Goal: Check status: Check status

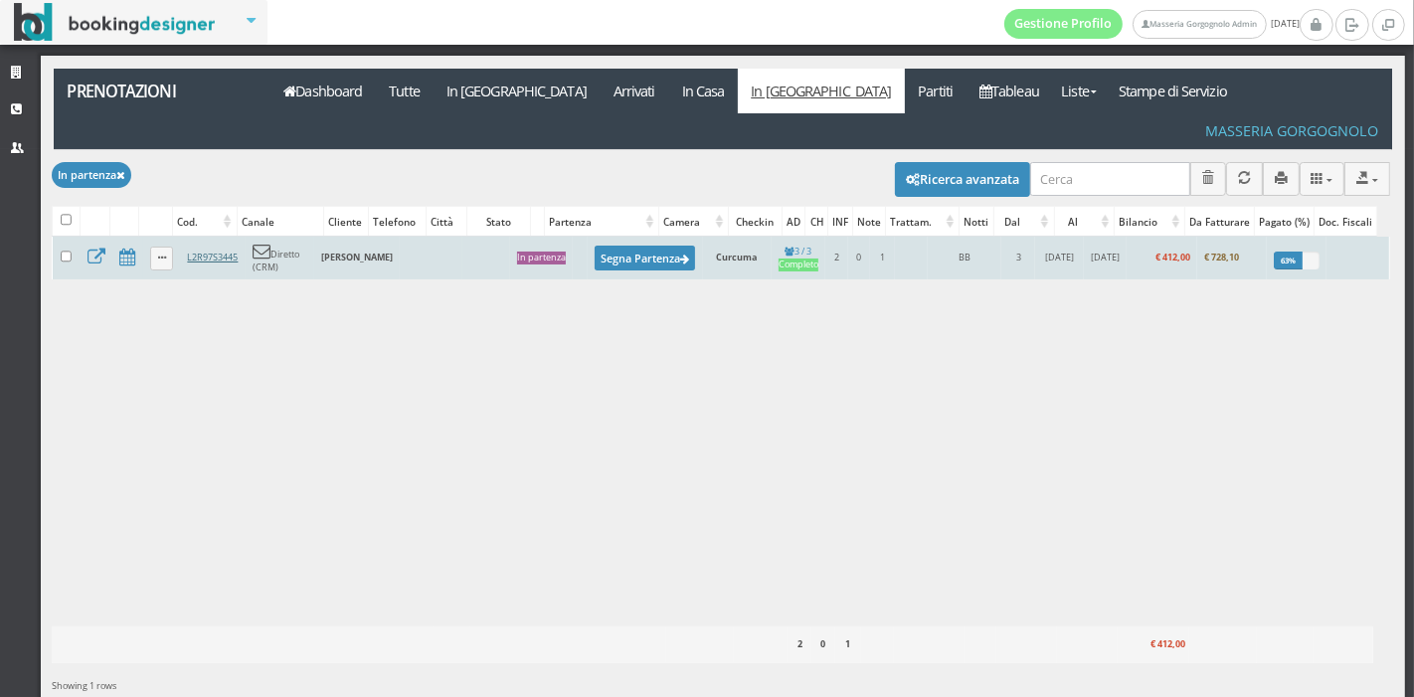
click at [223, 251] on link "L2R97S3445" at bounding box center [212, 257] width 51 height 13
click at [210, 251] on link "L2R97S3445" at bounding box center [212, 257] width 51 height 13
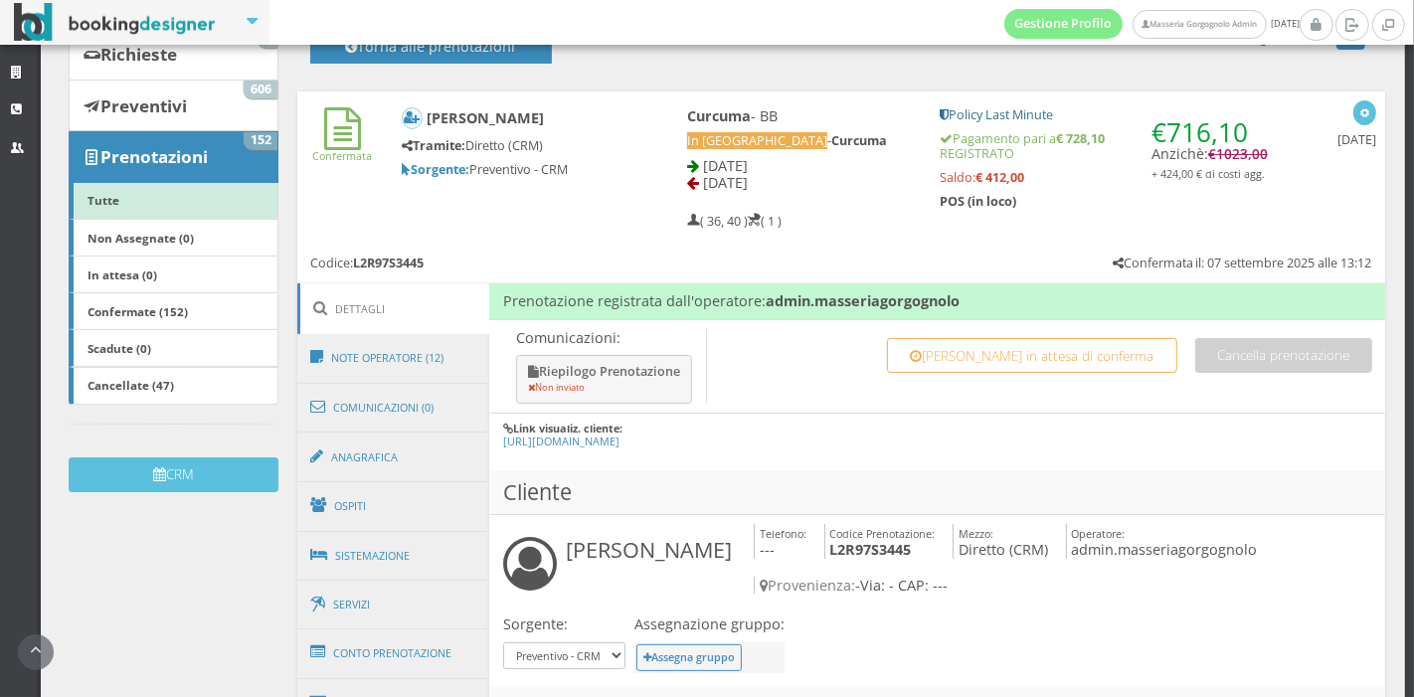
scroll to position [262, 0]
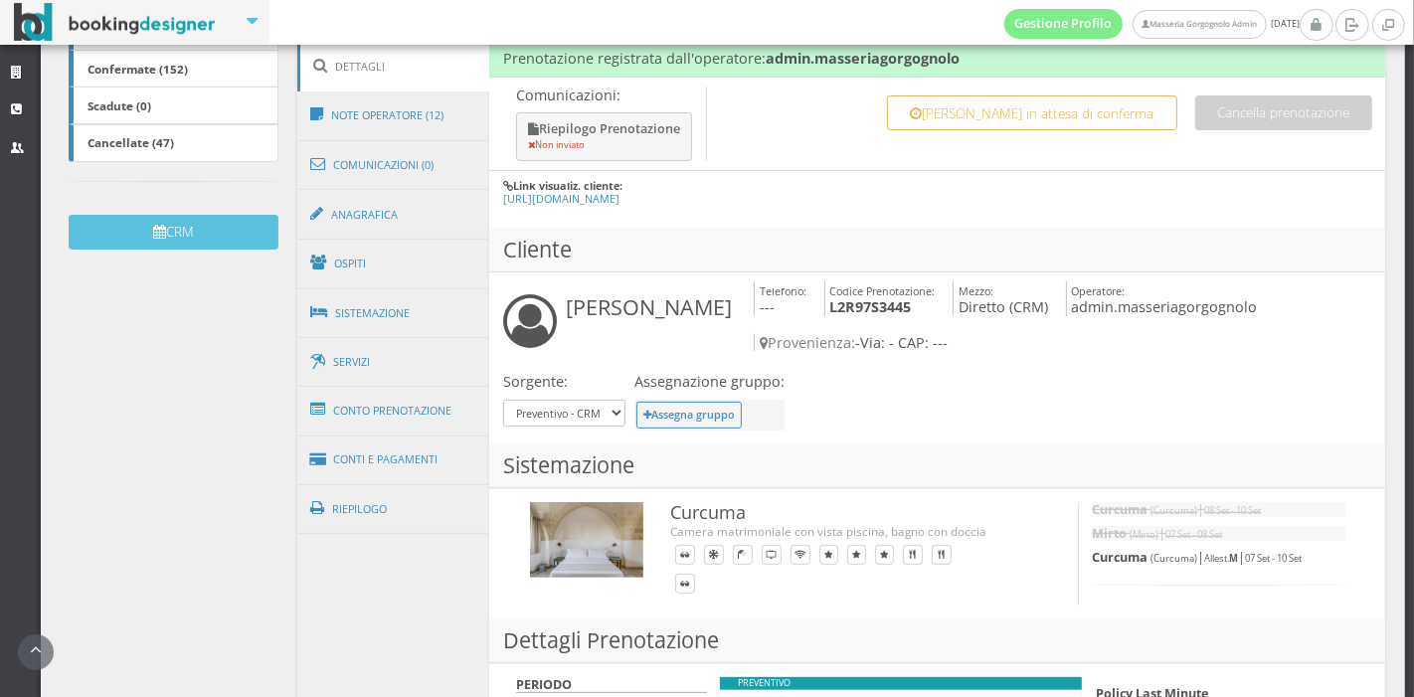
scroll to position [503, 0]
click at [420, 452] on link "Conti e Pagamenti" at bounding box center [393, 458] width 193 height 51
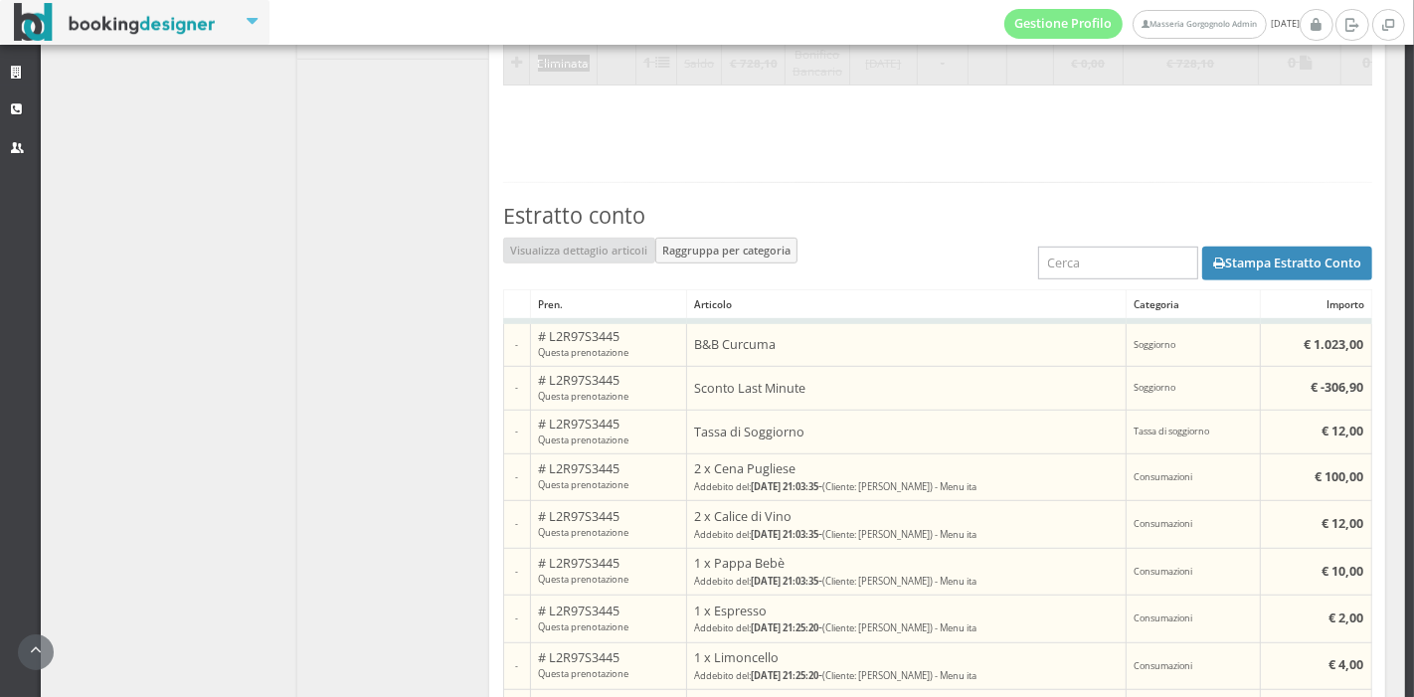
scroll to position [1029, 0]
drag, startPoint x: 1270, startPoint y: 259, endPoint x: 1350, endPoint y: 136, distance: 147.3
click at [1350, 136] on section "Conto: Jasmin Mair Modifica https://bookingdesigner.com/srv/masseriagorgognolo/…" at bounding box center [937, 519] width 896 height 1799
click at [1240, 252] on button "Stampa Estratto Conto" at bounding box center [1287, 264] width 170 height 34
